Goal: Find specific page/section: Find specific page/section

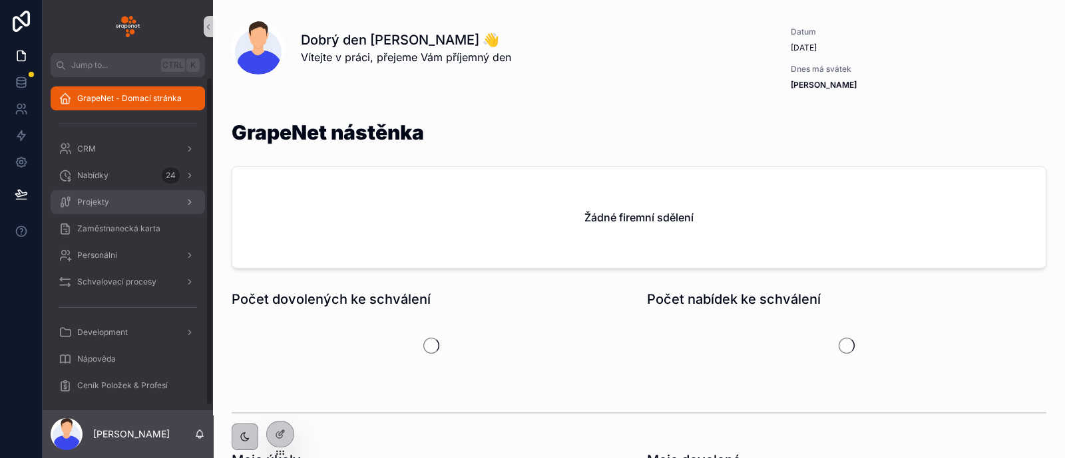
click at [125, 206] on div "Projekty" at bounding box center [128, 202] width 138 height 21
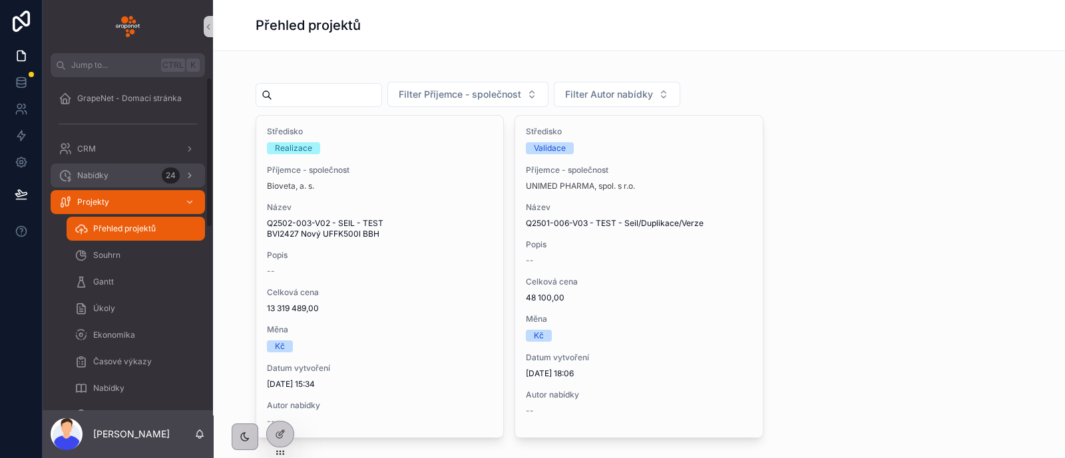
click at [110, 170] on div "Nabídky 24" at bounding box center [128, 175] width 138 height 21
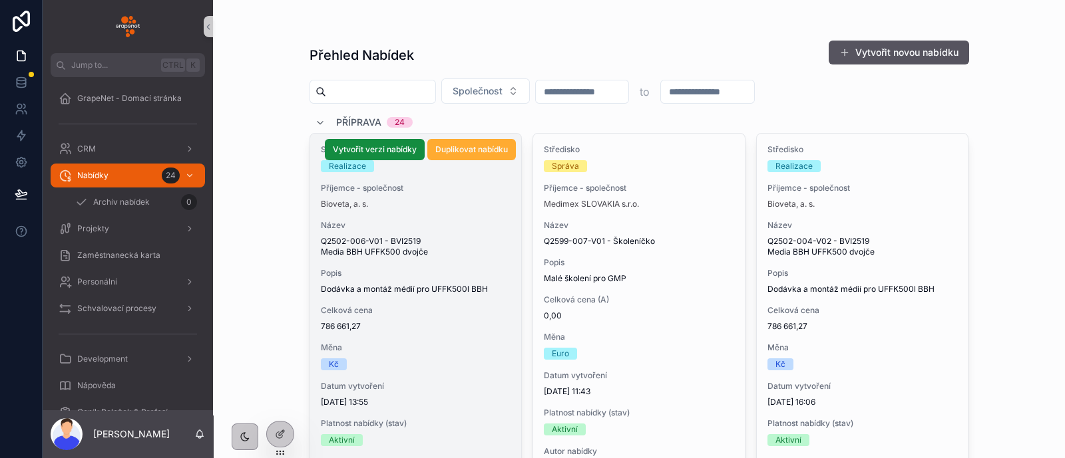
click at [462, 234] on div "Název Q2502-006-V01 - BVI2519 Media BBH UFFK500 dvojče" at bounding box center [416, 238] width 190 height 37
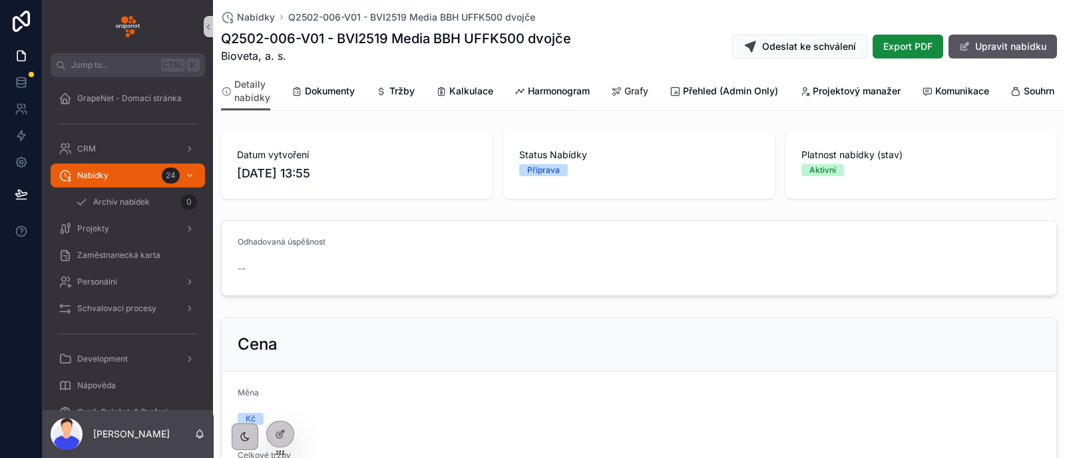
click at [641, 92] on span "Grafy" at bounding box center [636, 91] width 24 height 13
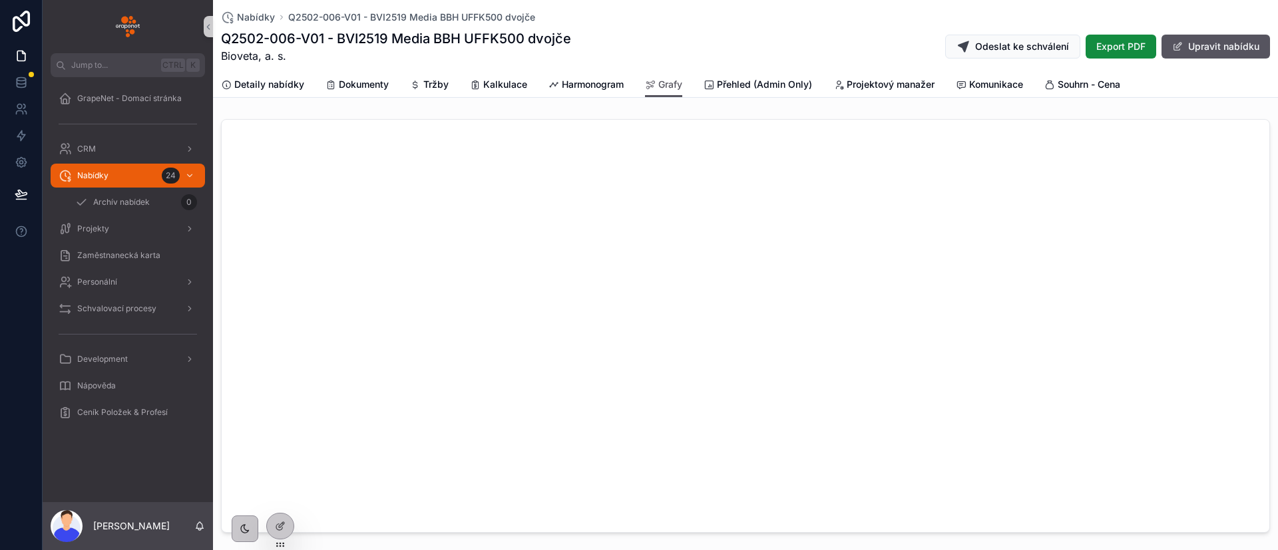
drag, startPoint x: 927, startPoint y: 5, endPoint x: 673, endPoint y: 19, distance: 254.6
click at [673, 19] on div "Nabídky Q2502-006-V01 - BVI2519 Media BBH UFFK500 dvojče" at bounding box center [745, 17] width 1049 height 13
click at [681, 49] on div "Q2502-006-V01 - BVI2519 Media BBH UFFK500 dvojče Bioveta, a. s. Odeslat ke schv…" at bounding box center [745, 46] width 1049 height 35
